Goal: Task Accomplishment & Management: Complete application form

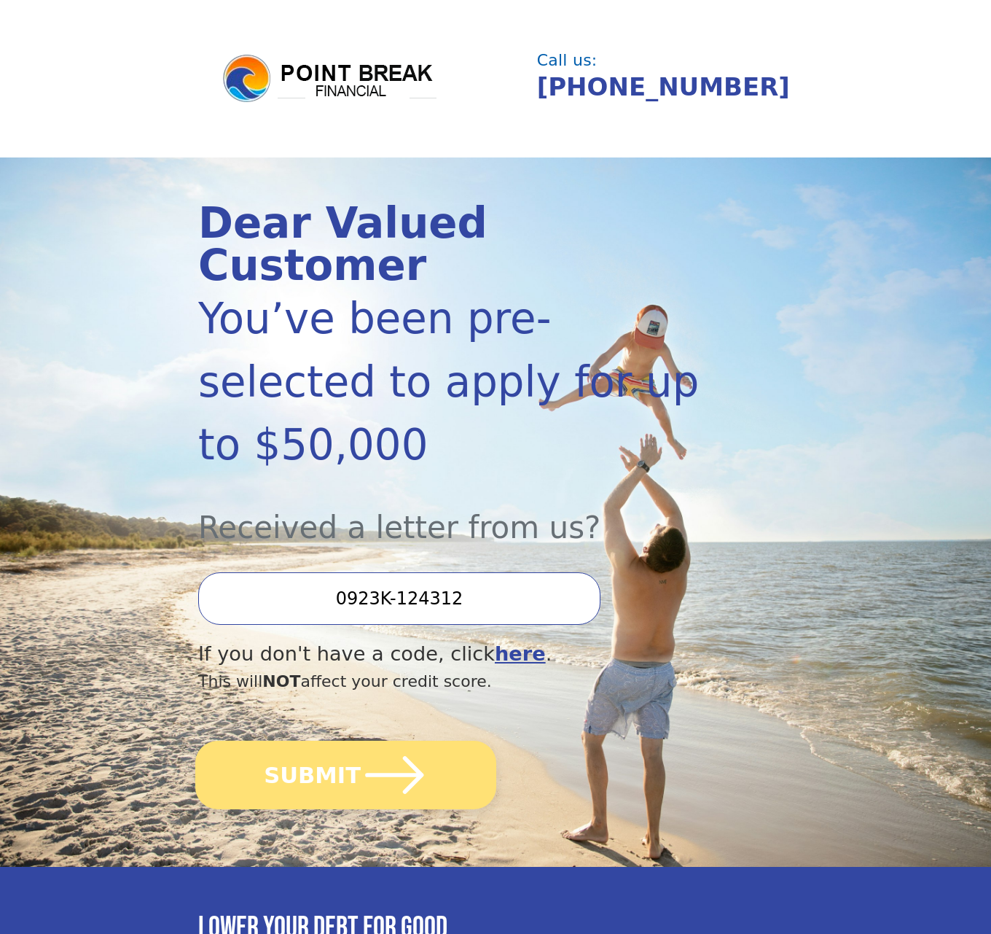
click at [381, 756] on icon "submit" at bounding box center [394, 775] width 58 height 38
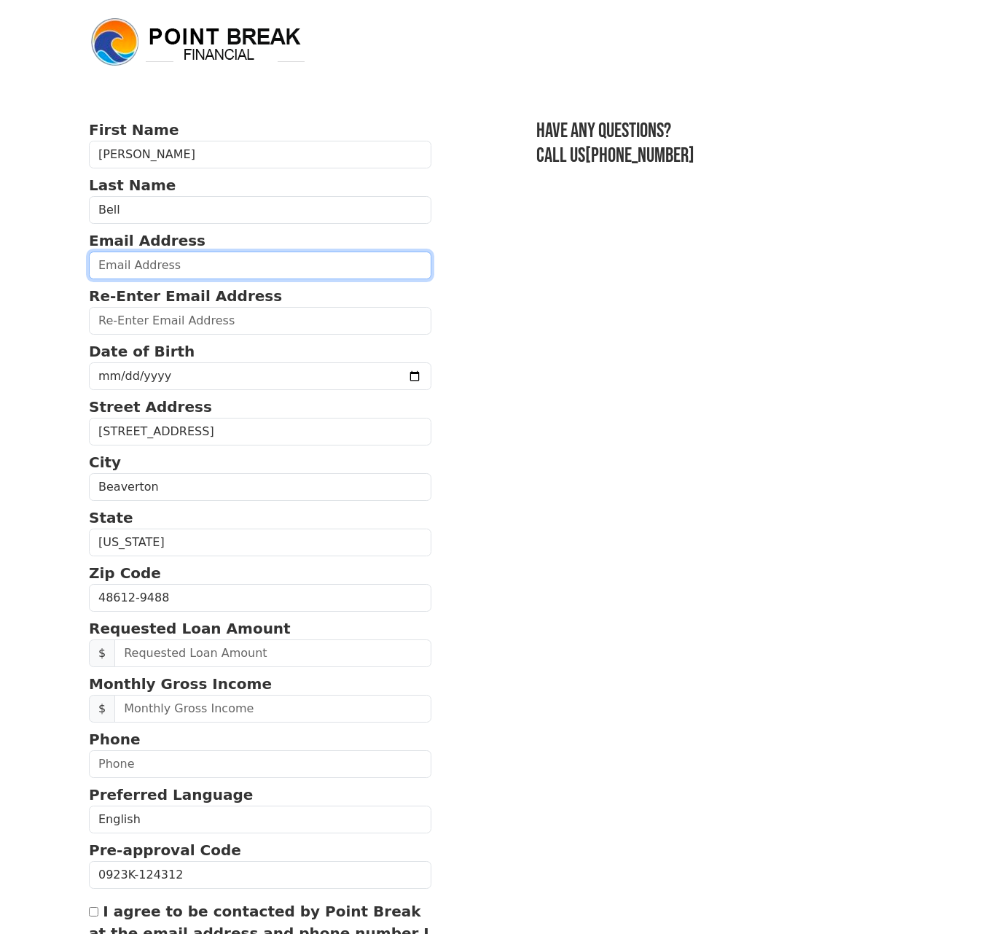
click at [164, 273] on input "email" at bounding box center [260, 265] width 343 height 28
type input "tonyabell79@gmail.com"
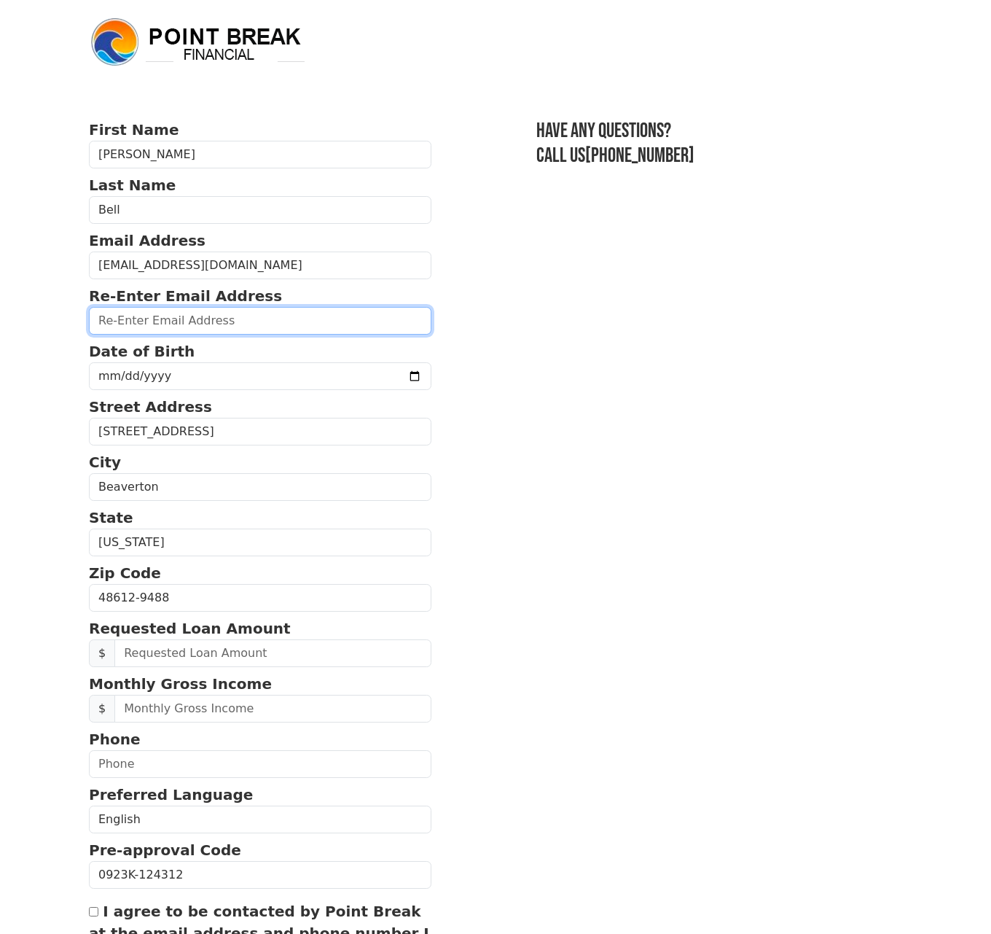
type input "tonyabell79@gmail.com"
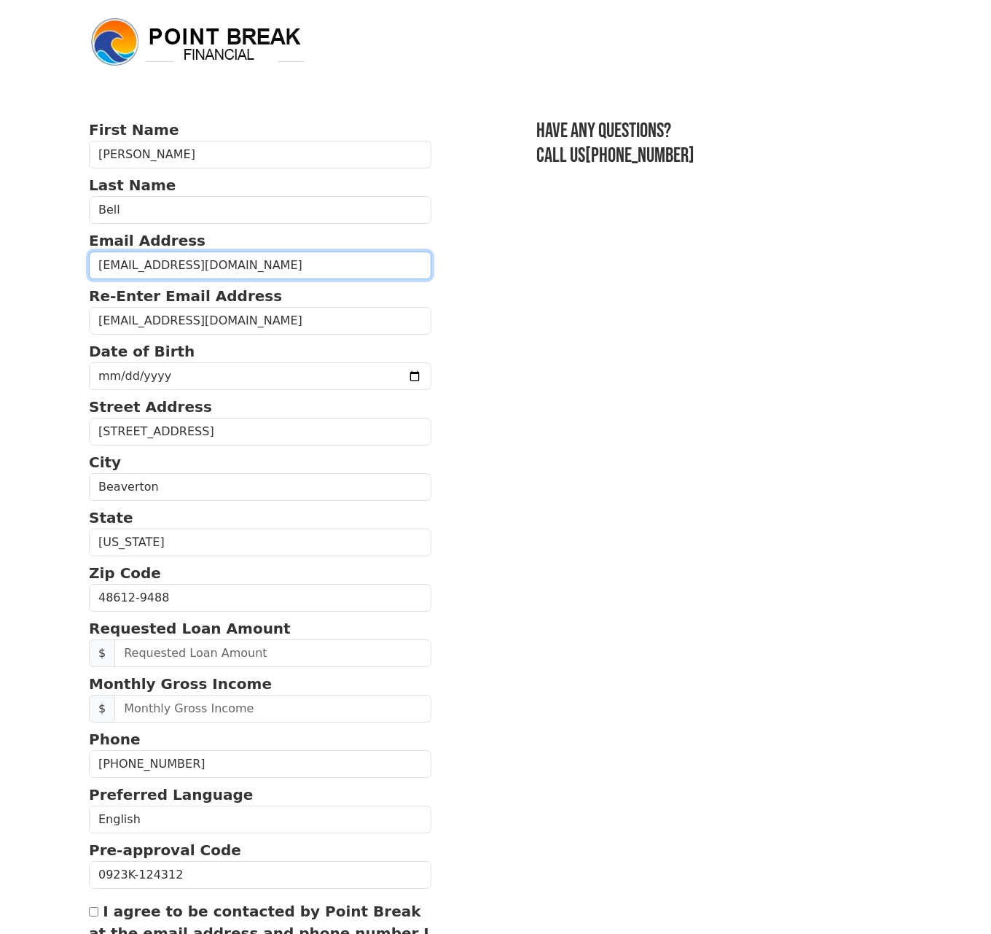
type input "(248) 342-8983"
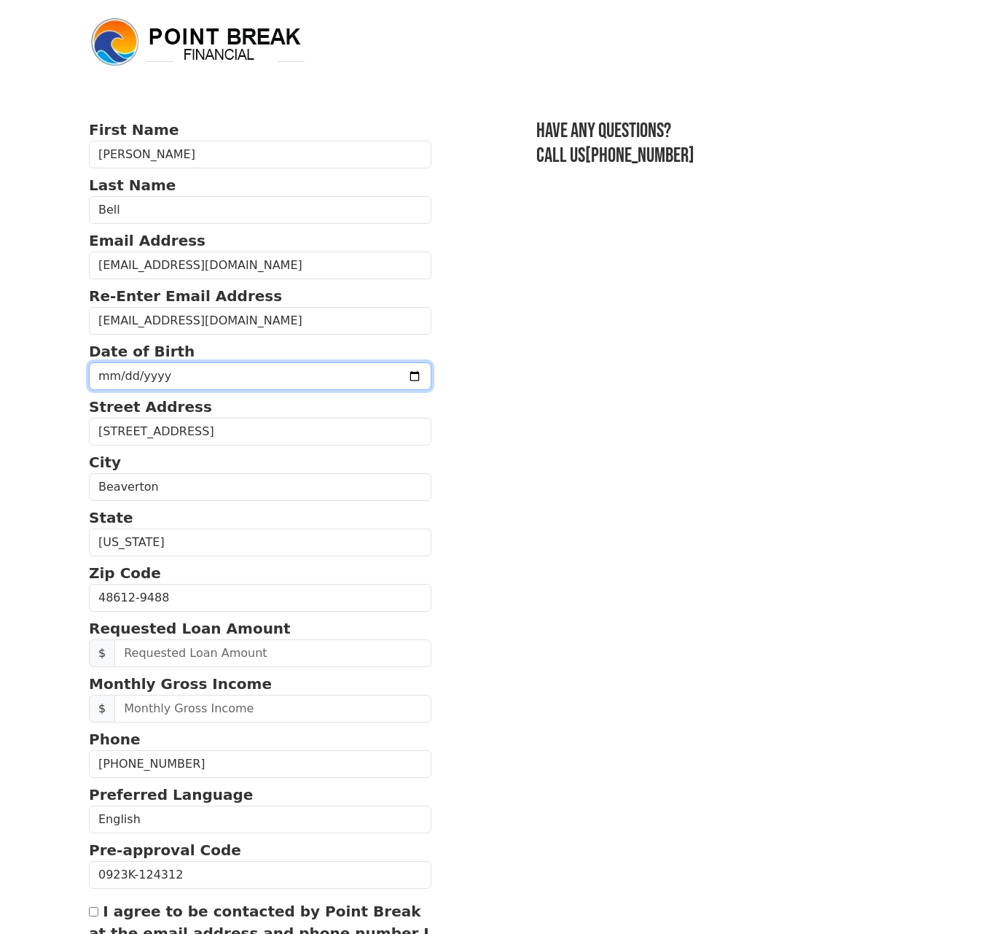
click at [181, 380] on input "date" at bounding box center [260, 376] width 343 height 28
type input "1980-10-03"
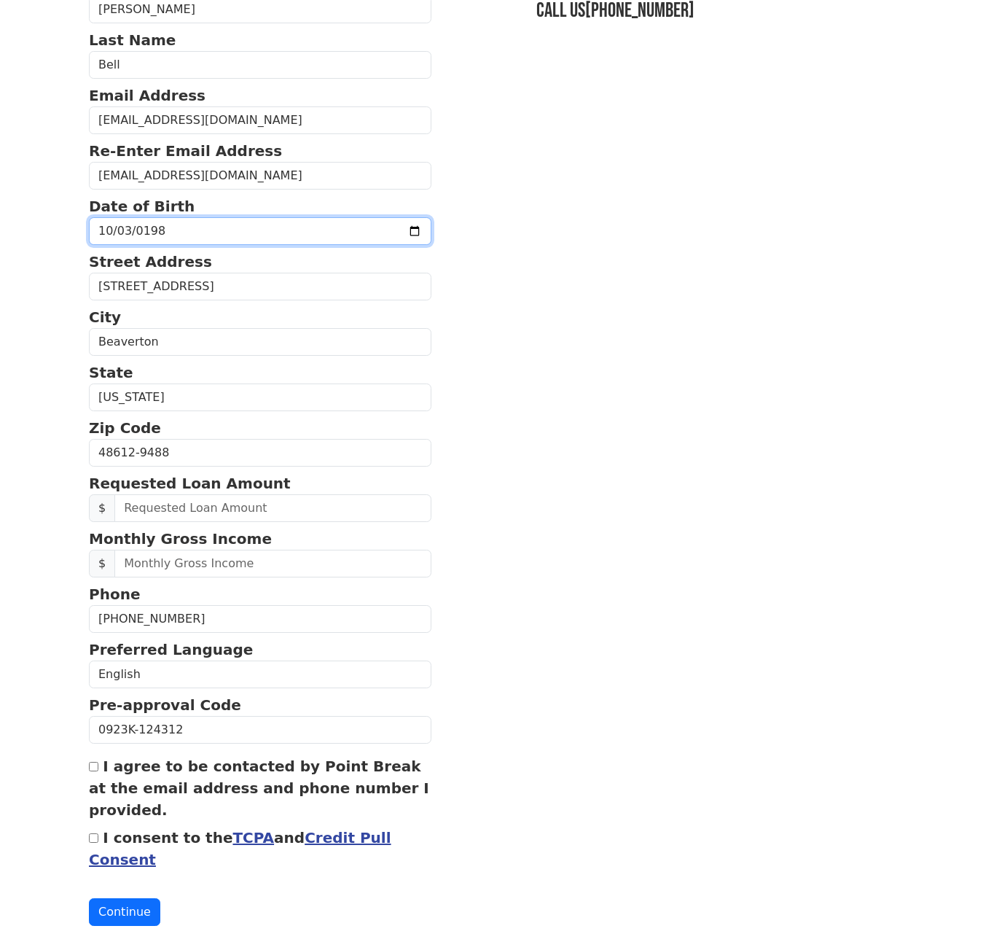
scroll to position [146, 0]
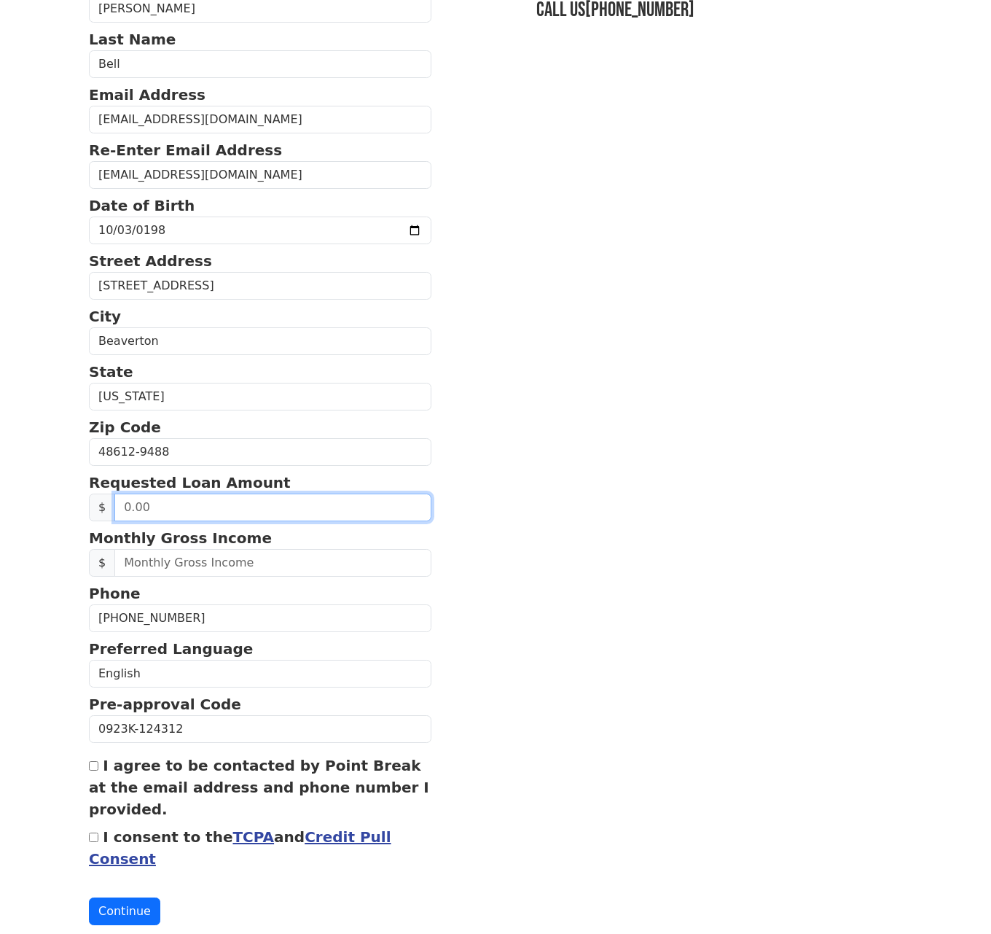
click at [180, 511] on input "text" at bounding box center [272, 507] width 317 height 28
drag, startPoint x: 150, startPoint y: 504, endPoint x: 105, endPoint y: 501, distance: 45.3
click at [105, 501] on div "$" at bounding box center [260, 507] width 343 height 28
type input "10,000.00"
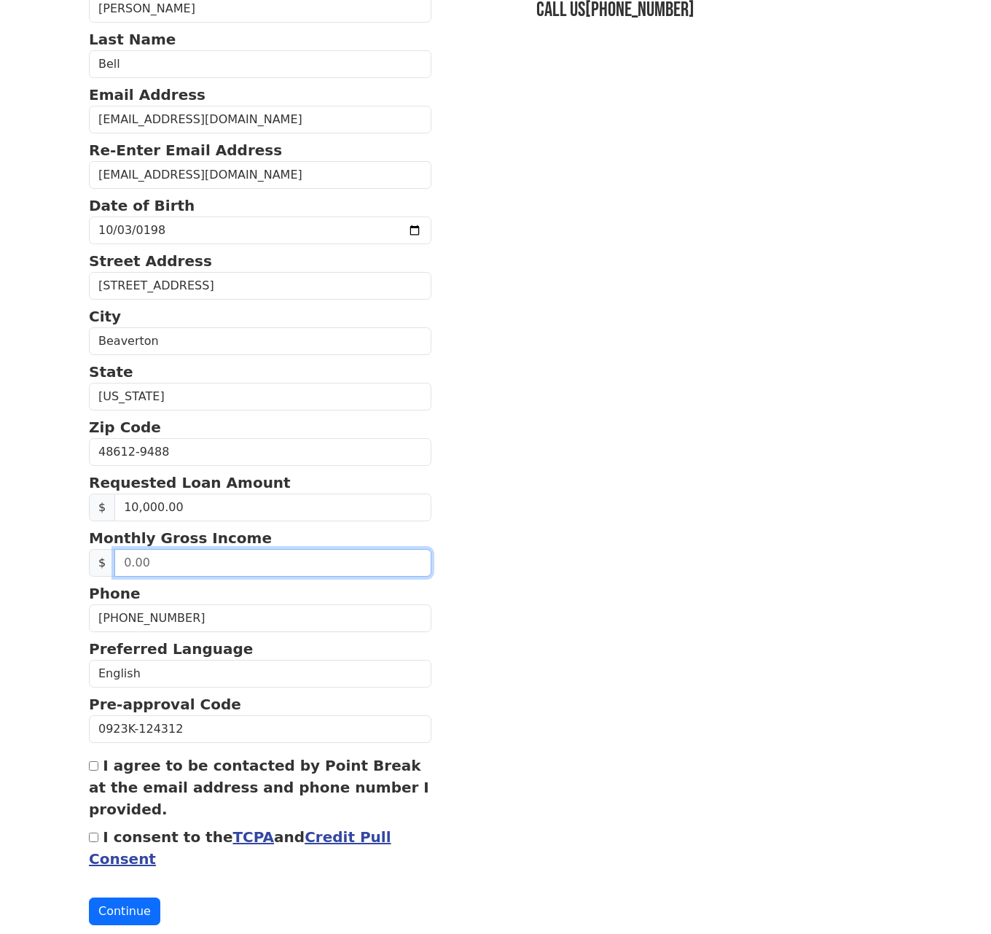
click at [136, 555] on input "text" at bounding box center [272, 563] width 317 height 28
drag, startPoint x: 164, startPoint y: 562, endPoint x: 117, endPoint y: 562, distance: 46.6
click at [117, 562] on input "text" at bounding box center [272, 563] width 317 height 28
type input "4.00"
type input "8,800.00"
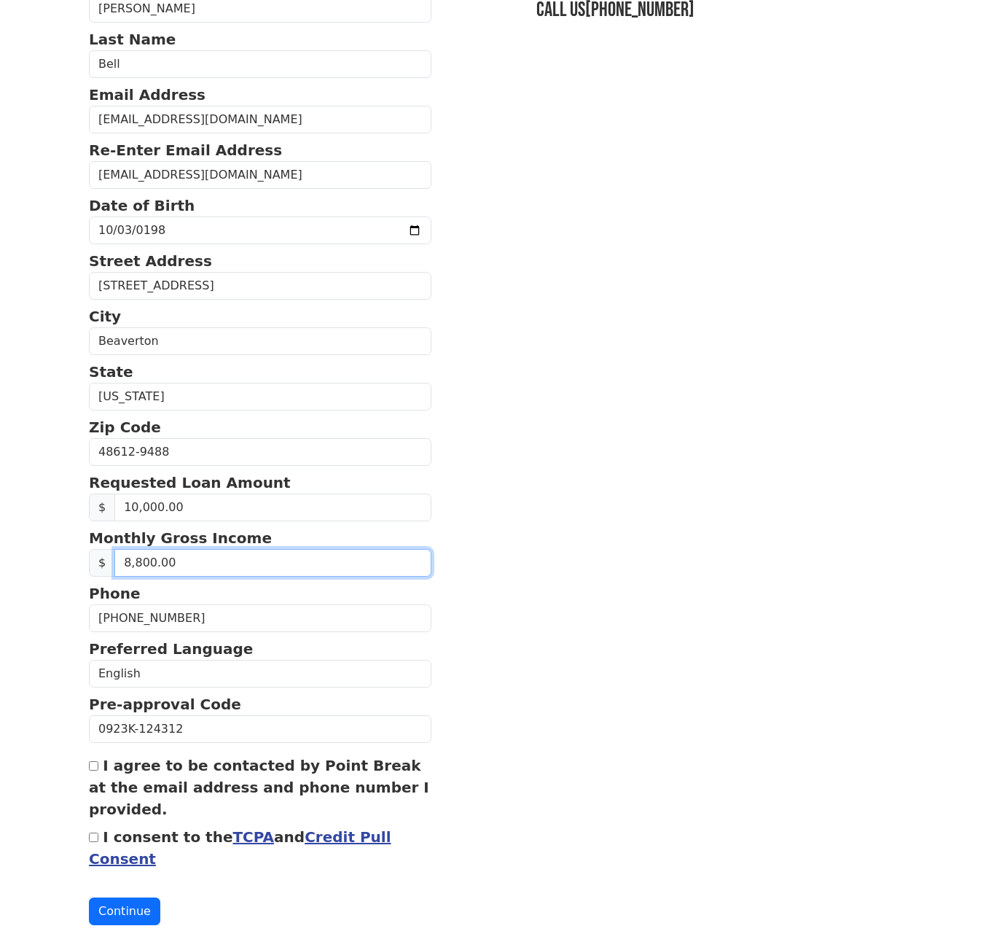
scroll to position [181, 0]
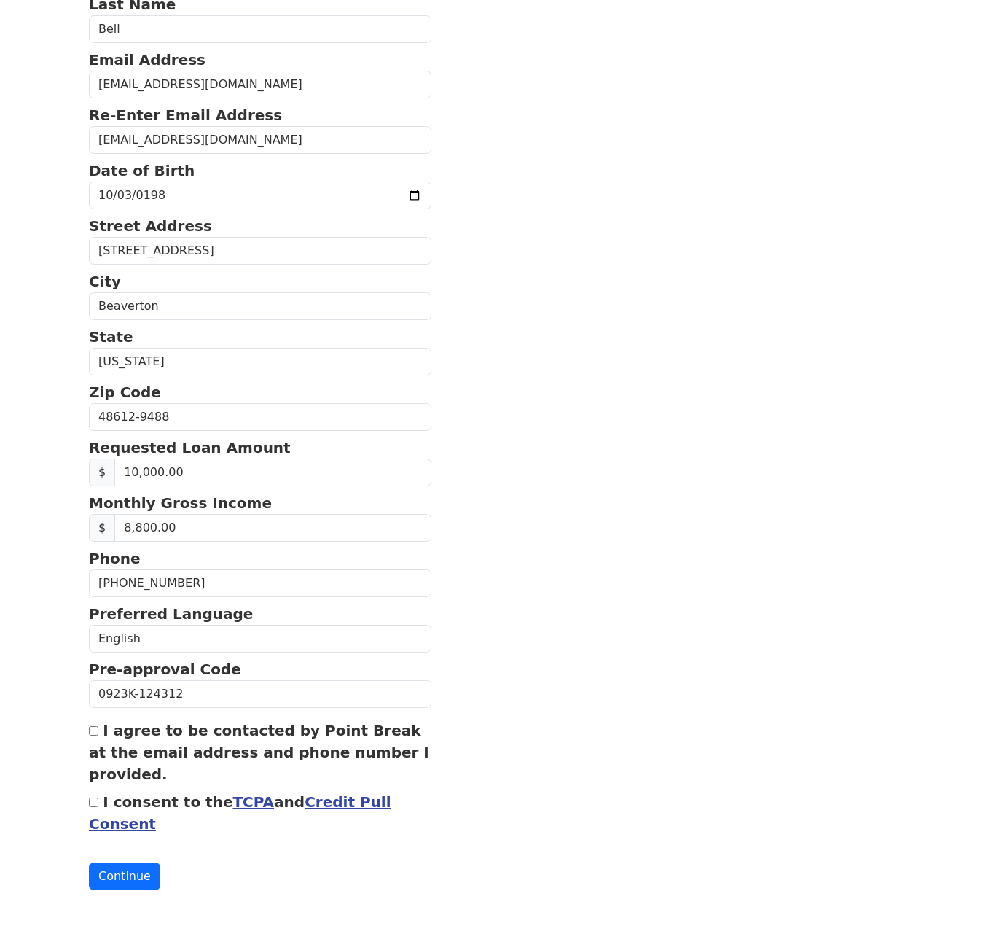
click at [97, 732] on input "I agree to be contacted by Point Break at the email address and phone number I …" at bounding box center [93, 730] width 9 height 9
checkbox input "true"
drag, startPoint x: 90, startPoint y: 804, endPoint x: 103, endPoint y: 826, distance: 25.9
click at [90, 804] on input "I consent to the TCPA and Credit Pull Consent" at bounding box center [93, 801] width 9 height 9
checkbox input "true"
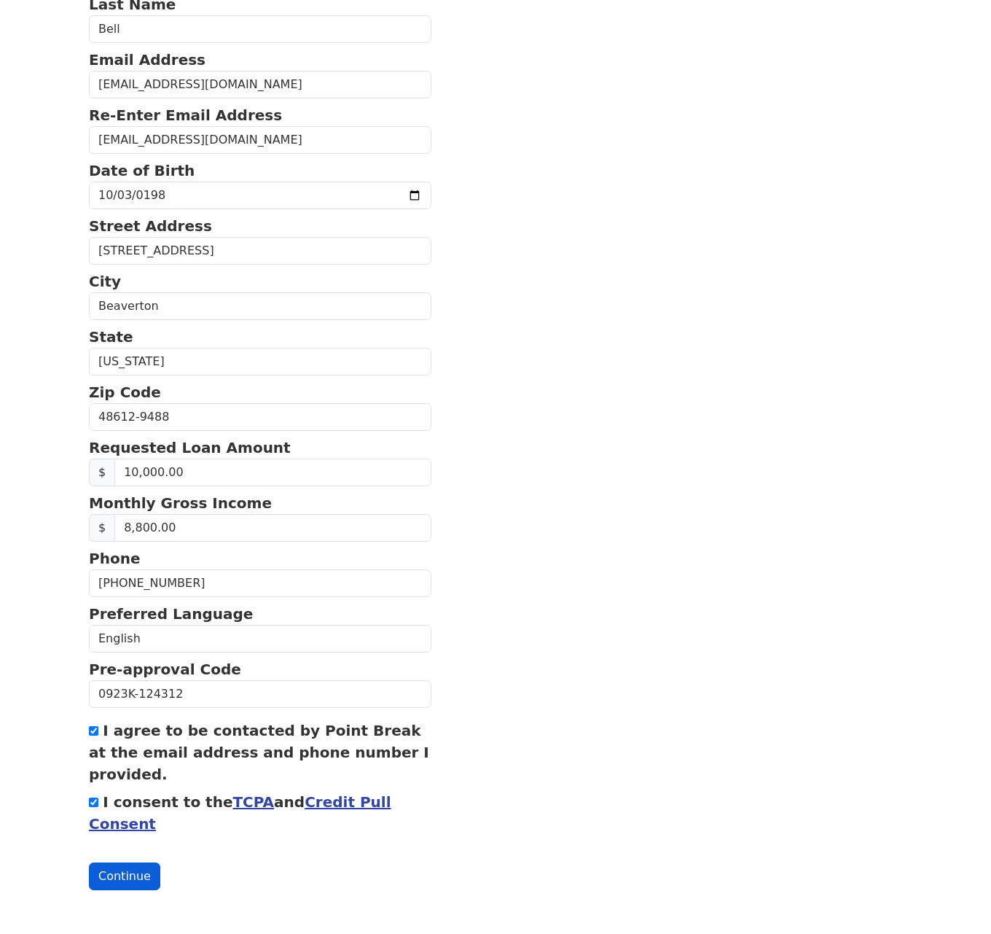
click at [133, 874] on button "Continue" at bounding box center [124, 876] width 71 height 28
